Goal: Information Seeking & Learning: Learn about a topic

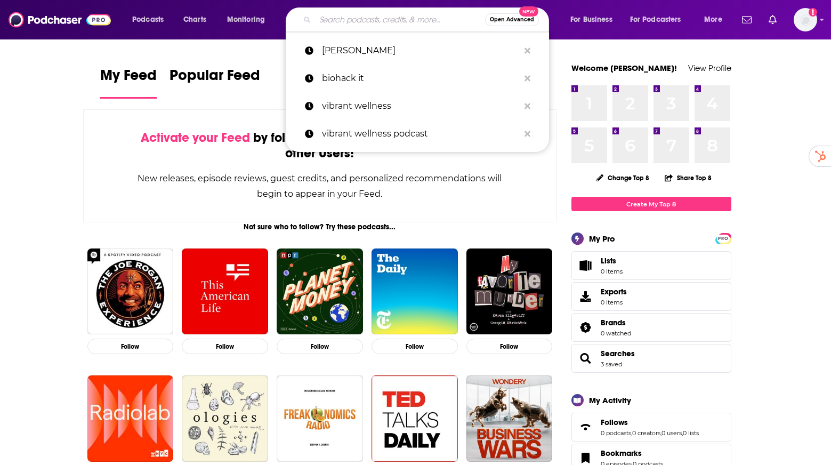
click at [356, 18] on input "Search podcasts, credits, & more..." at bounding box center [400, 19] width 170 height 17
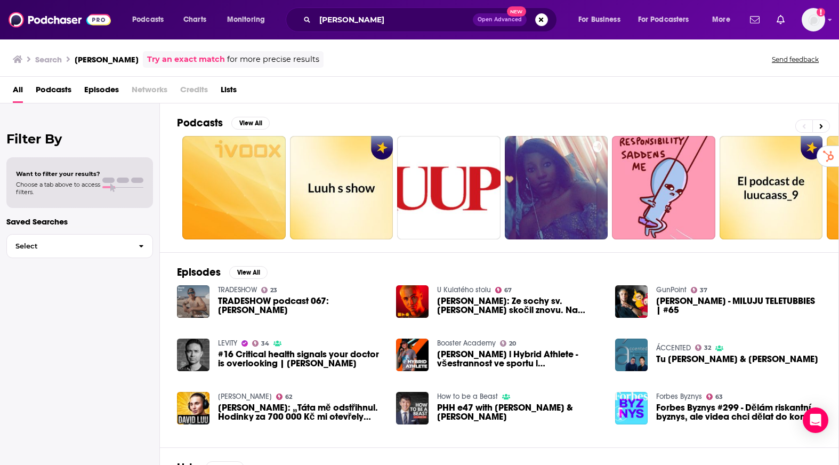
click at [58, 83] on span "Podcasts" at bounding box center [54, 92] width 36 height 22
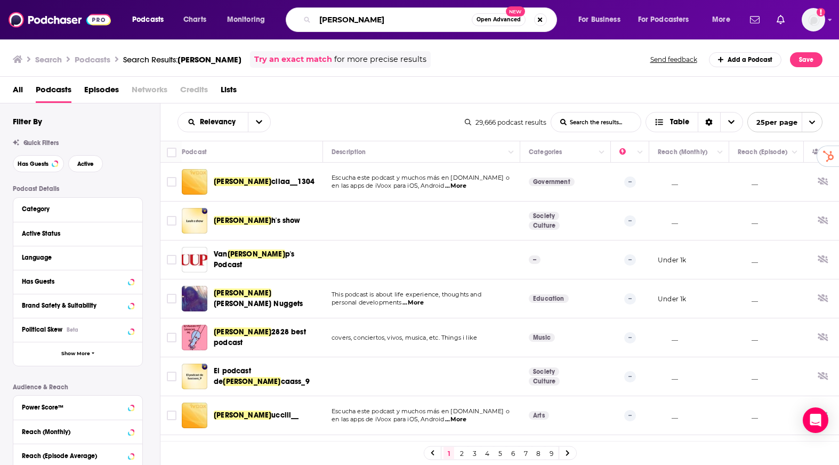
drag, startPoint x: 386, startPoint y: 22, endPoint x: 236, endPoint y: -21, distance: 156.2
click at [236, 0] on html "Podcasts Charts Monitoring [PERSON_NAME] Open Advanced New For Business For Pod…" at bounding box center [419, 232] width 839 height 465
type input "[PERSON_NAME]"
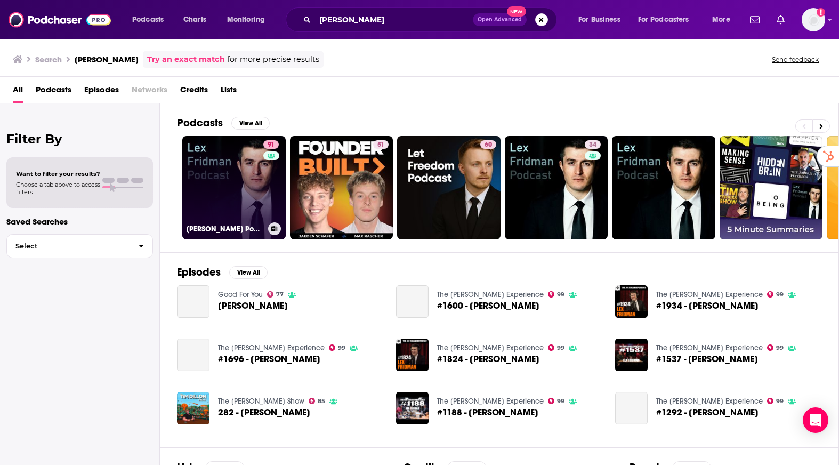
click at [232, 165] on link "91 [PERSON_NAME] Podcast" at bounding box center [233, 187] width 103 height 103
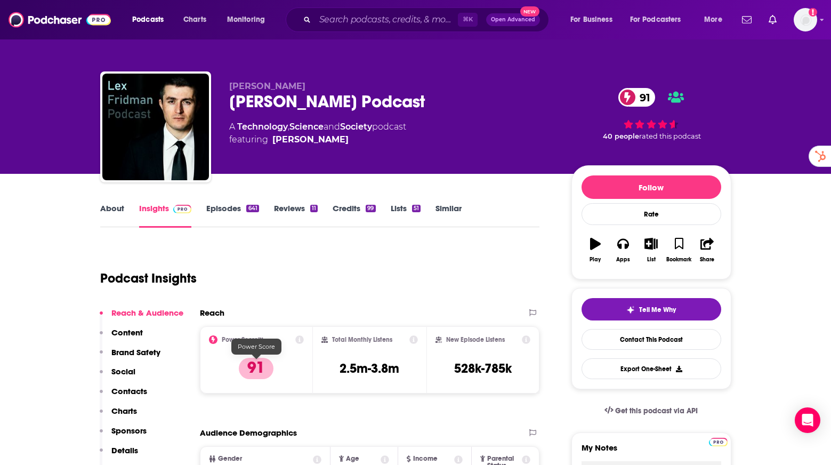
click at [256, 364] on p "91" at bounding box center [256, 368] width 35 height 21
click at [297, 342] on icon at bounding box center [299, 339] width 9 height 9
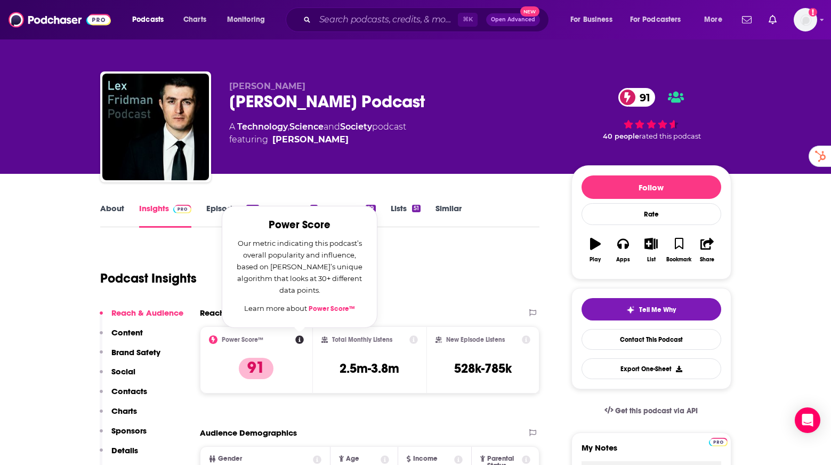
click at [349, 306] on link "Power Score™" at bounding box center [332, 308] width 46 height 9
click at [446, 280] on div "Podcast Insights" at bounding box center [315, 272] width 431 height 54
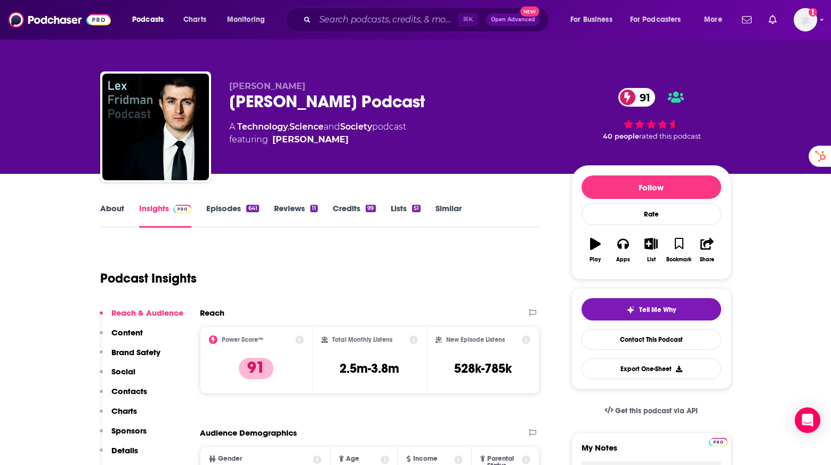
click at [159, 358] on button "Brand Safety" at bounding box center [130, 357] width 61 height 20
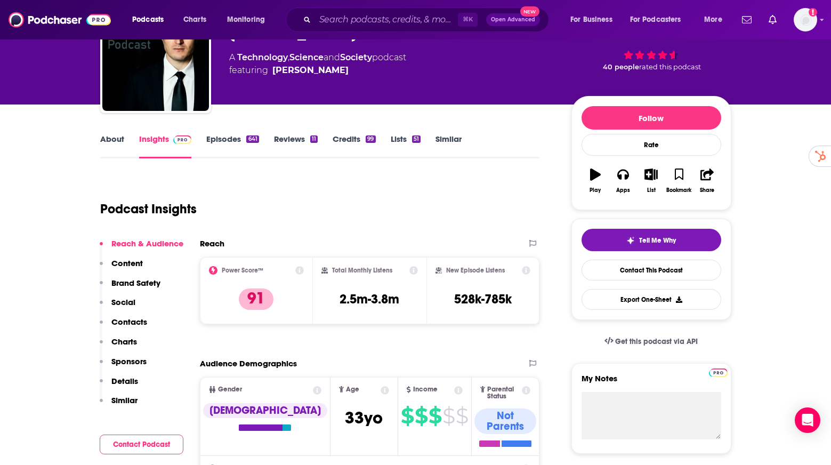
scroll to position [72, 0]
